Goal: Task Accomplishment & Management: Manage account settings

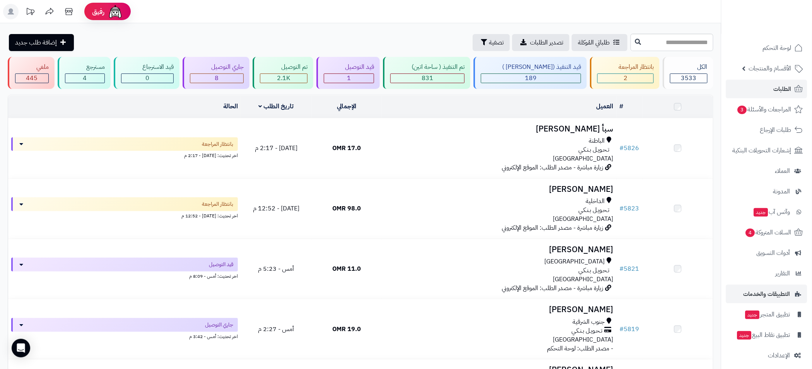
scroll to position [5, 0]
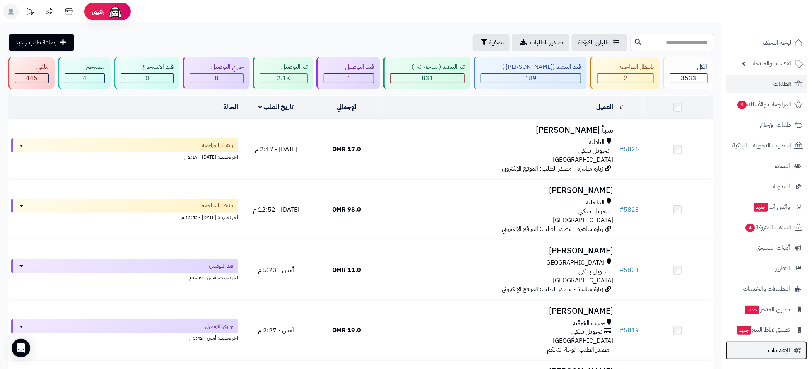
click at [786, 352] on span "الإعدادات" at bounding box center [779, 350] width 22 height 11
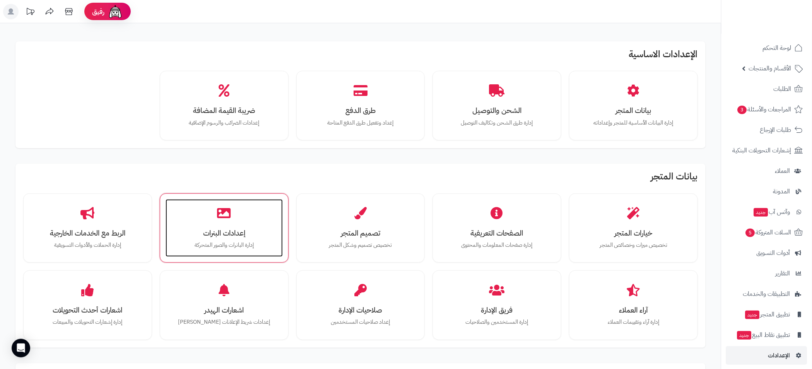
click at [240, 229] on h3 "إعدادات البنرات" at bounding box center [224, 233] width 102 height 8
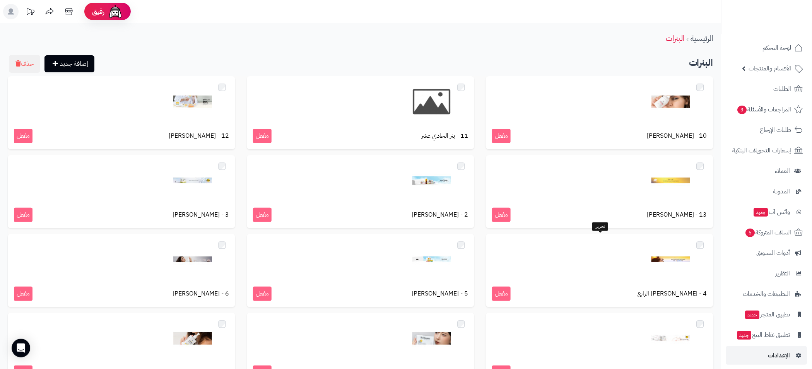
scroll to position [171, 0]
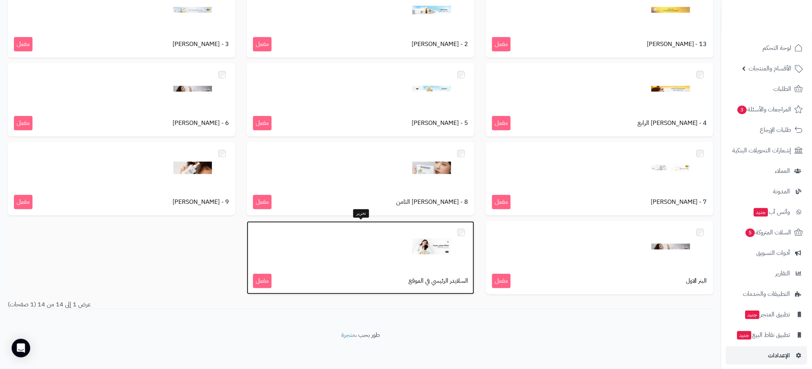
click at [417, 246] on img at bounding box center [431, 246] width 39 height 39
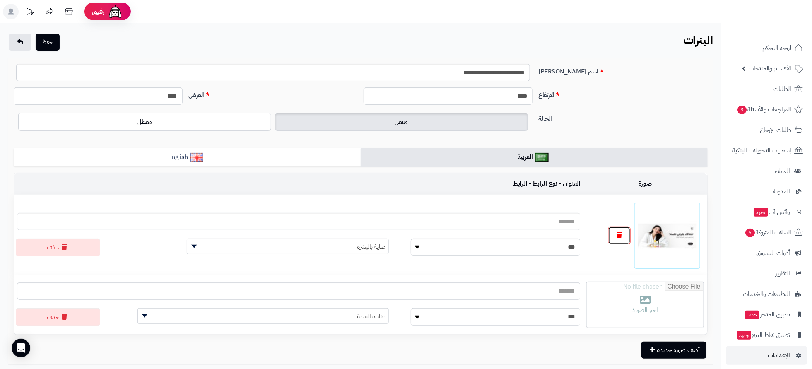
click at [619, 236] on icon "button" at bounding box center [618, 235] width 5 height 6
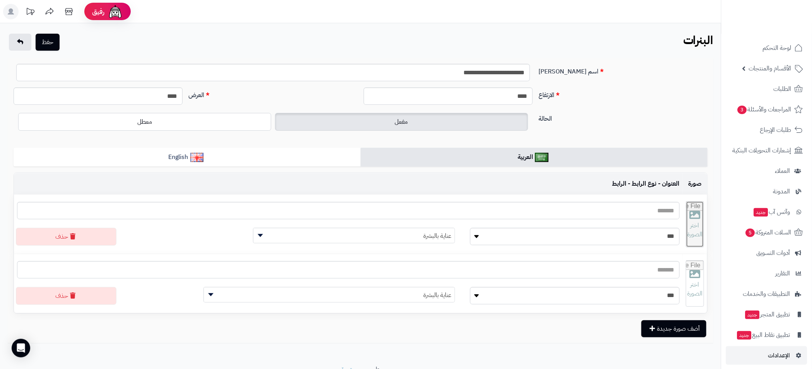
click at [687, 231] on input "file" at bounding box center [694, 224] width 17 height 46
type input "**********"
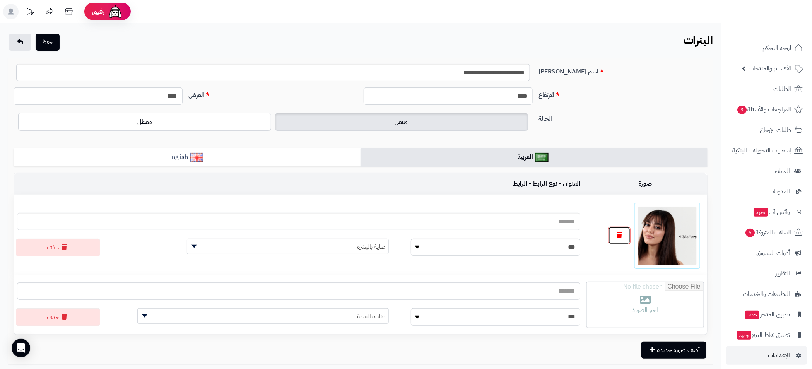
click at [618, 235] on icon "button" at bounding box center [618, 235] width 5 height 6
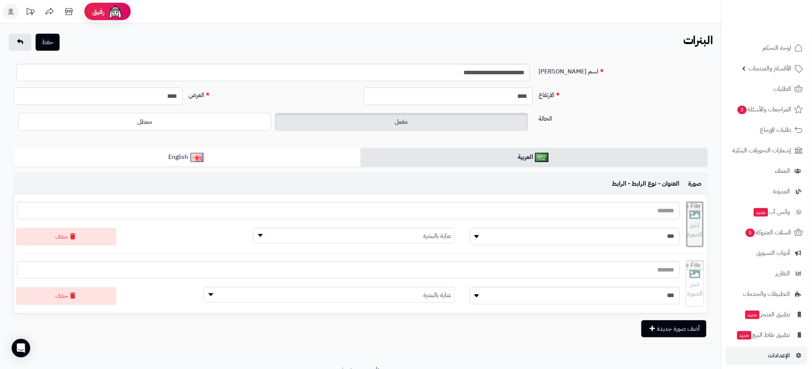
click at [686, 228] on input "file" at bounding box center [694, 224] width 17 height 46
type input "**********"
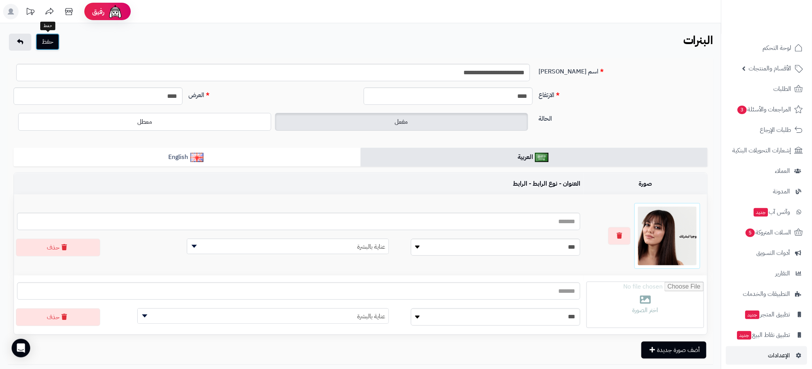
click at [49, 41] on button "حفظ" at bounding box center [48, 41] width 24 height 17
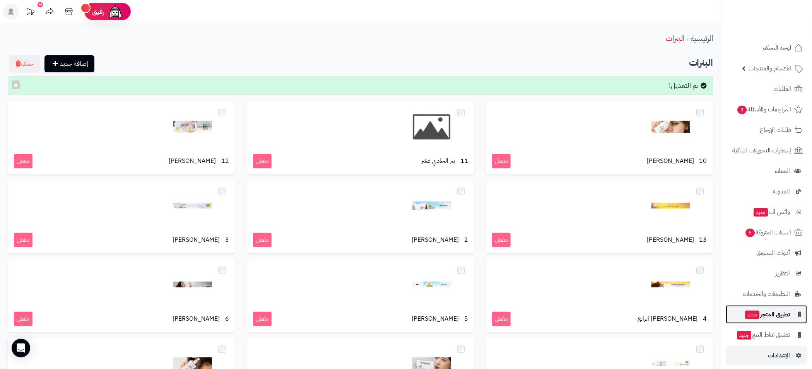
click at [770, 314] on span "تطبيق المتجر جديد" at bounding box center [767, 314] width 46 height 11
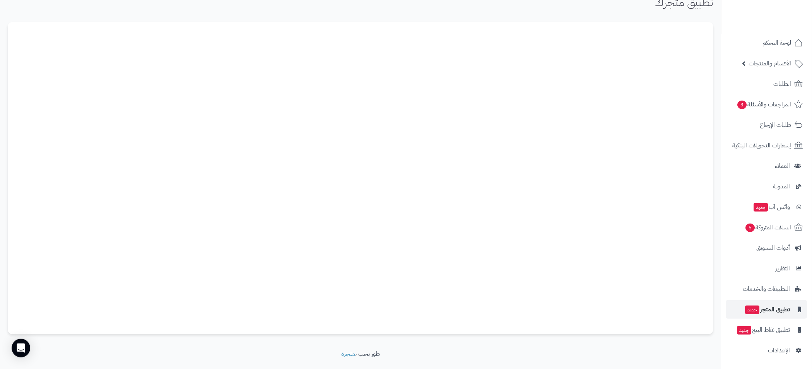
scroll to position [56, 0]
click at [775, 353] on span "الإعدادات" at bounding box center [779, 350] width 22 height 11
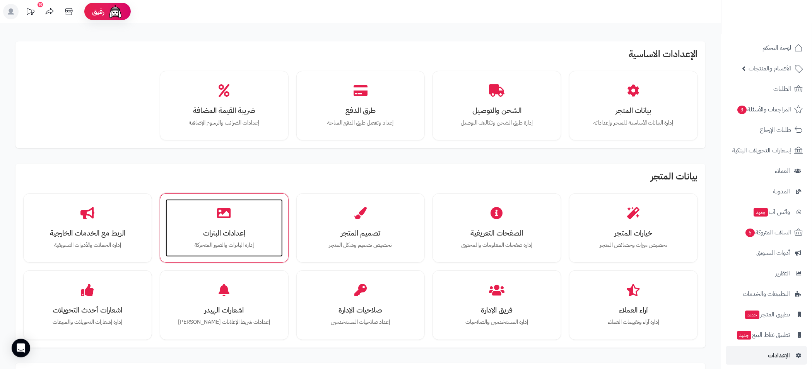
click at [222, 215] on icon at bounding box center [224, 213] width 14 height 14
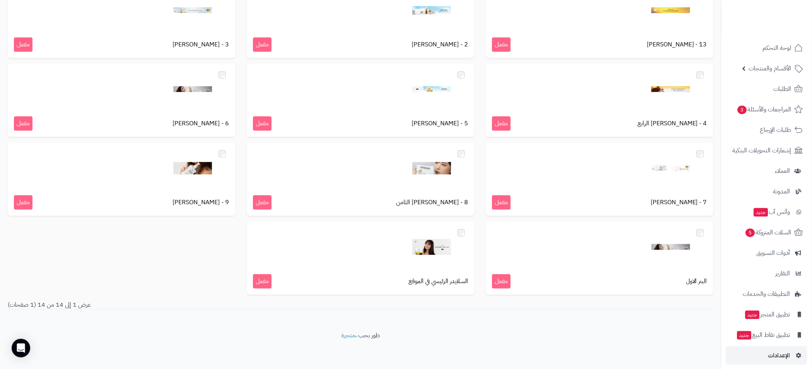
scroll to position [171, 0]
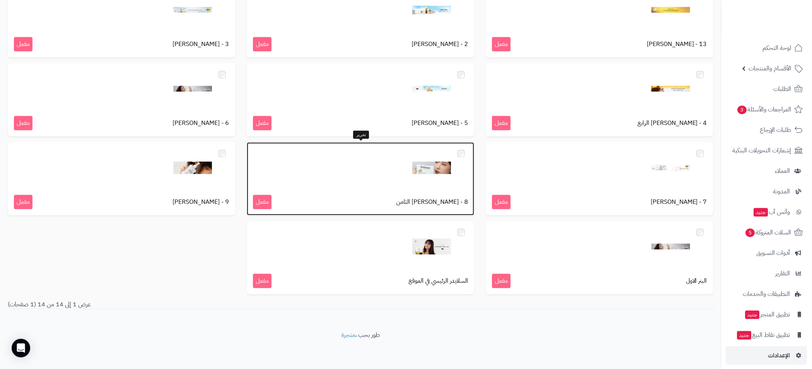
click at [423, 167] on img at bounding box center [431, 167] width 39 height 39
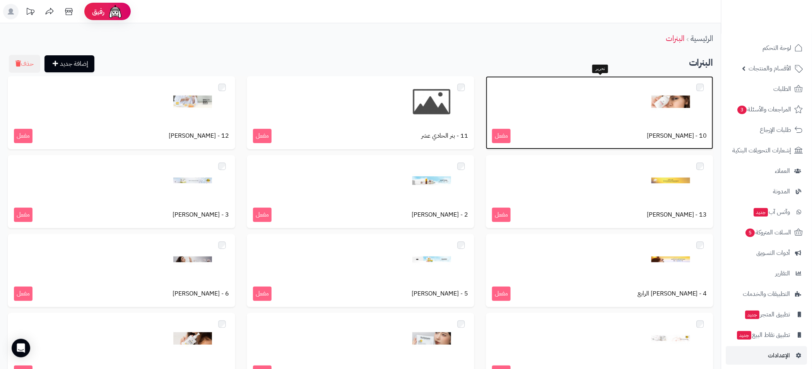
click at [648, 107] on div at bounding box center [599, 101] width 215 height 39
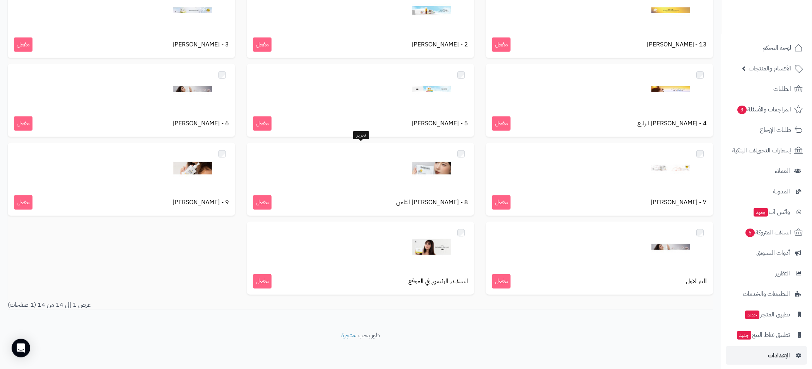
scroll to position [171, 0]
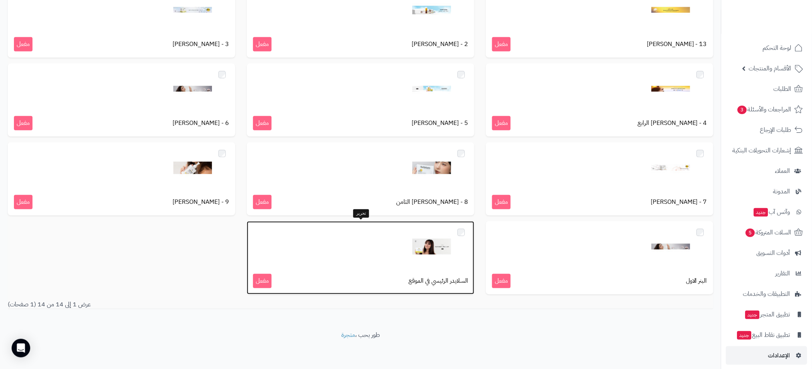
click at [386, 248] on div at bounding box center [360, 246] width 215 height 39
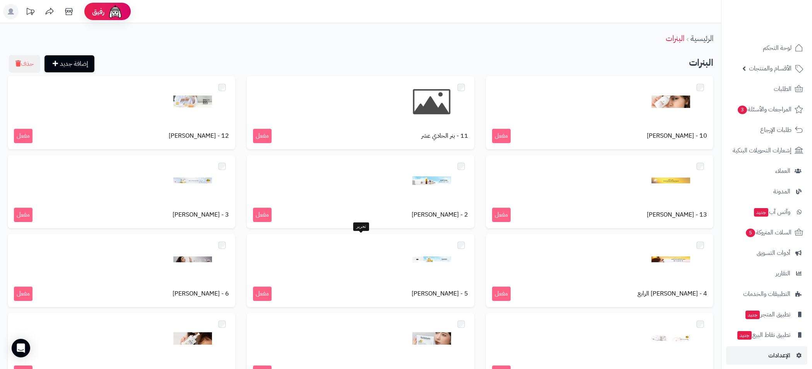
scroll to position [171, 0]
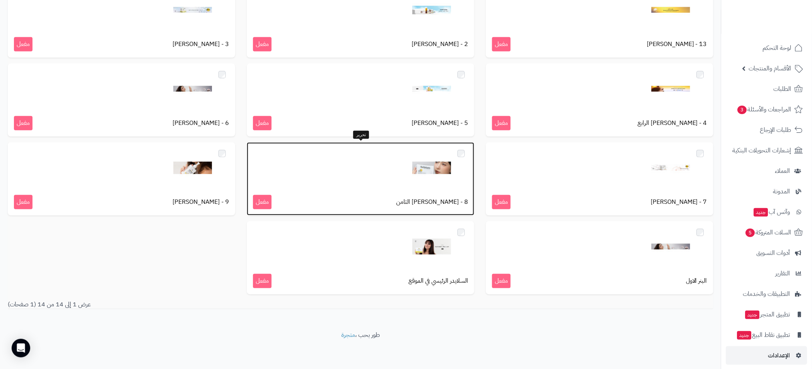
click at [379, 168] on div at bounding box center [360, 167] width 215 height 39
